Goal: Complete application form: Complete application form

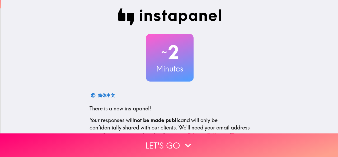
scroll to position [63, 0]
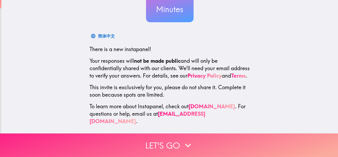
drag, startPoint x: 163, startPoint y: 136, endPoint x: 146, endPoint y: 128, distance: 18.7
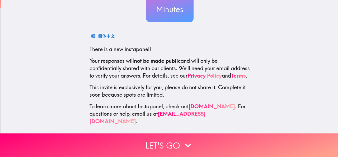
click at [163, 136] on button "Let's go" at bounding box center [169, 145] width 338 height 24
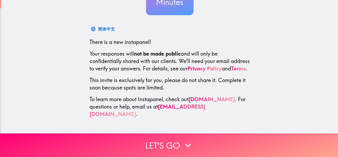
scroll to position [0, 0]
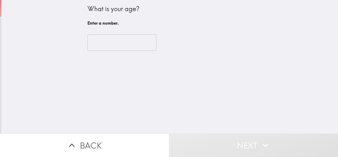
click at [111, 41] on input "number" at bounding box center [121, 42] width 69 height 16
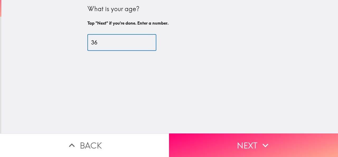
click at [142, 39] on input "36" at bounding box center [121, 42] width 69 height 16
click at [142, 43] on input "28" at bounding box center [121, 42] width 69 height 16
click at [141, 41] on input "29" at bounding box center [121, 42] width 69 height 16
click at [141, 41] on input "33" at bounding box center [121, 42] width 69 height 16
click at [141, 41] on input "34" at bounding box center [121, 42] width 69 height 16
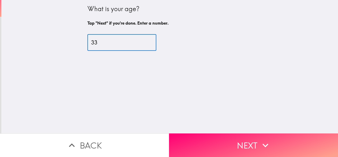
click at [141, 43] on input "33" at bounding box center [121, 42] width 69 height 16
type input "32"
click at [141, 43] on input "32" at bounding box center [121, 42] width 69 height 16
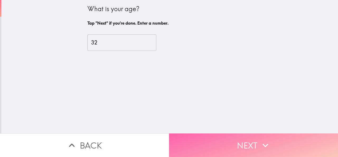
click at [210, 138] on button "Next" at bounding box center [253, 145] width 169 height 24
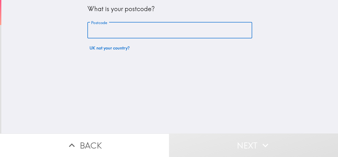
click at [123, 35] on input "Postcode" at bounding box center [169, 30] width 165 height 16
type input "L3 5UF"
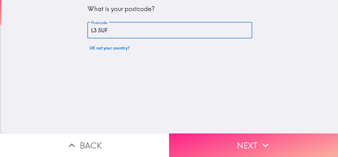
click at [216, 142] on button "Next" at bounding box center [253, 145] width 169 height 24
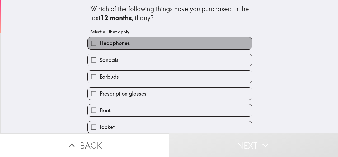
click at [108, 42] on span "Headphones" at bounding box center [115, 42] width 30 height 7
click at [100, 42] on input "Headphones" at bounding box center [94, 43] width 12 height 12
checkbox input "true"
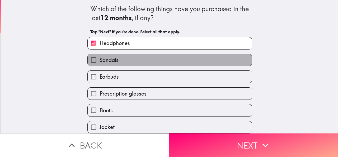
click at [111, 59] on span "Sandals" at bounding box center [109, 59] width 19 height 7
click at [100, 59] on input "Sandals" at bounding box center [94, 60] width 12 height 12
checkbox input "true"
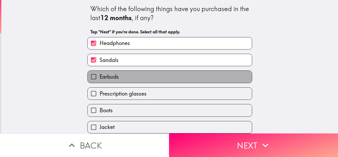
click at [113, 78] on span "Earbuds" at bounding box center [109, 76] width 19 height 7
click at [100, 78] on input "Earbuds" at bounding box center [94, 77] width 12 height 12
checkbox input "true"
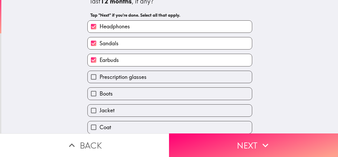
scroll to position [26, 0]
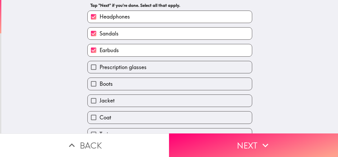
click at [124, 67] on span "Prescription glasses" at bounding box center [123, 66] width 47 height 7
click at [100, 67] on input "Prescription glasses" at bounding box center [94, 67] width 12 height 12
checkbox input "true"
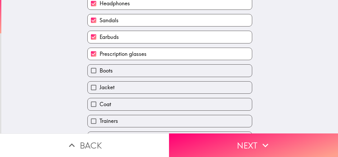
scroll to position [62, 0]
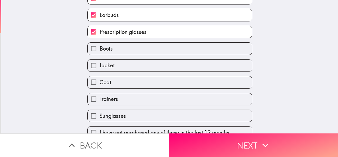
click at [109, 66] on span "Jacket" at bounding box center [107, 65] width 15 height 7
click at [100, 66] on input "Jacket" at bounding box center [94, 65] width 12 height 12
checkbox input "true"
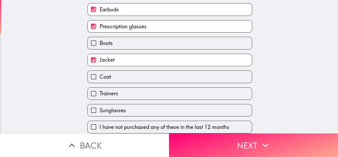
scroll to position [73, 0]
click at [109, 90] on span "Trainers" at bounding box center [109, 93] width 19 height 7
click at [100, 88] on input "Trainers" at bounding box center [94, 93] width 12 height 12
checkbox input "true"
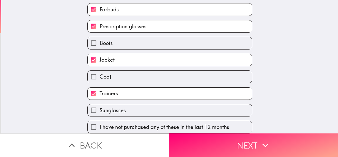
click at [112, 107] on span "Sunglasses" at bounding box center [113, 110] width 26 height 7
click at [100, 107] on input "Sunglasses" at bounding box center [94, 110] width 12 height 12
checkbox input "true"
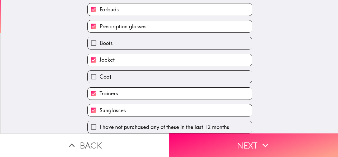
click at [224, 140] on button "Next" at bounding box center [253, 145] width 169 height 24
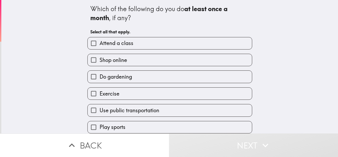
click at [114, 54] on div "Shop online" at bounding box center [169, 60] width 165 height 12
click at [114, 56] on label "Shop online" at bounding box center [170, 60] width 164 height 12
click at [100, 56] on input "Shop online" at bounding box center [94, 60] width 12 height 12
checkbox input "true"
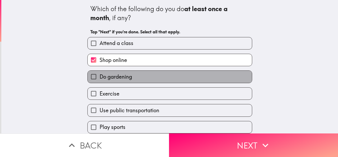
click at [117, 76] on span "Do gardening" at bounding box center [116, 76] width 33 height 7
click at [100, 76] on input "Do gardening" at bounding box center [94, 77] width 12 height 12
checkbox input "true"
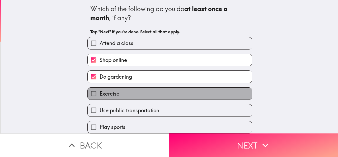
click at [116, 95] on label "Exercise" at bounding box center [170, 93] width 164 height 12
click at [100, 95] on input "Exercise" at bounding box center [94, 93] width 12 height 12
checkbox input "true"
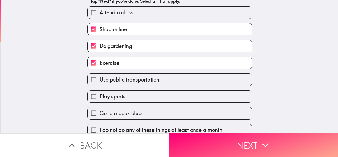
scroll to position [39, 0]
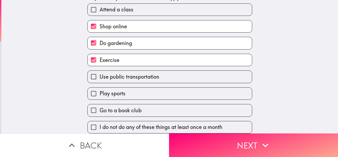
click at [131, 74] on span "Use public transportation" at bounding box center [130, 76] width 60 height 7
click at [100, 74] on input "Use public transportation" at bounding box center [94, 77] width 12 height 12
checkbox input "true"
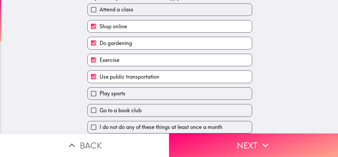
click at [124, 87] on label "Play sports" at bounding box center [170, 93] width 164 height 12
click at [100, 87] on input "Play sports" at bounding box center [94, 93] width 12 height 12
checkbox input "true"
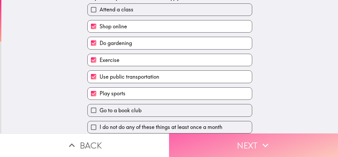
click at [256, 137] on button "Next" at bounding box center [253, 145] width 169 height 24
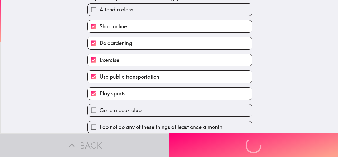
scroll to position [0, 0]
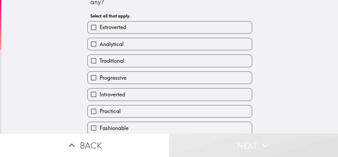
scroll to position [17, 0]
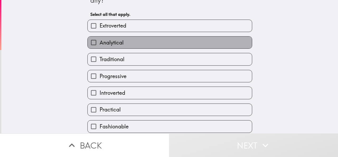
click at [122, 39] on label "Analytical" at bounding box center [170, 42] width 164 height 12
click at [100, 39] on input "Analytical" at bounding box center [94, 42] width 12 height 12
checkbox input "true"
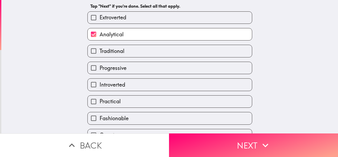
scroll to position [35, 0]
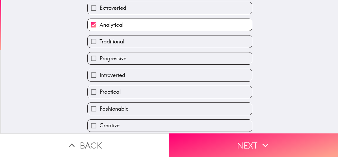
click at [127, 57] on label "Progressive" at bounding box center [170, 58] width 164 height 12
click at [100, 57] on input "Progressive" at bounding box center [94, 58] width 12 height 12
checkbox input "true"
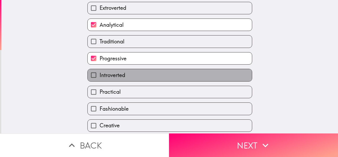
click at [128, 73] on label "Introverted" at bounding box center [170, 75] width 164 height 12
click at [100, 73] on input "Introverted" at bounding box center [94, 75] width 12 height 12
checkbox input "true"
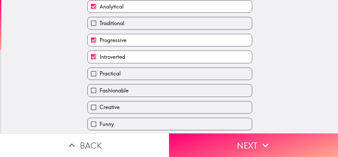
scroll to position [62, 0]
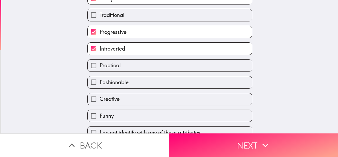
click at [135, 62] on label "Practical" at bounding box center [170, 65] width 164 height 12
click at [100, 62] on input "Practical" at bounding box center [94, 65] width 12 height 12
checkbox input "true"
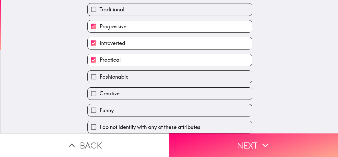
scroll to position [73, 0]
click at [133, 72] on label "Fashionable" at bounding box center [170, 77] width 164 height 12
click at [100, 72] on input "Fashionable" at bounding box center [94, 77] width 12 height 12
checkbox input "true"
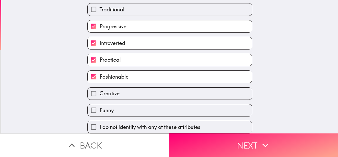
click at [131, 104] on label "Funny" at bounding box center [170, 110] width 164 height 12
click at [100, 104] on input "Funny" at bounding box center [94, 110] width 12 height 12
checkbox input "true"
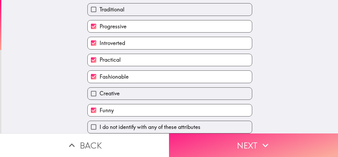
click at [219, 136] on button "Next" at bounding box center [253, 145] width 169 height 24
